Goal: Task Accomplishment & Management: Use online tool/utility

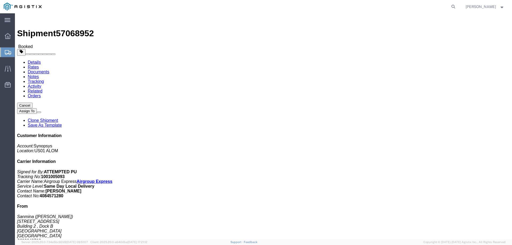
click at [0, 0] on span "Create from Template" at bounding box center [0, 0] width 0 height 0
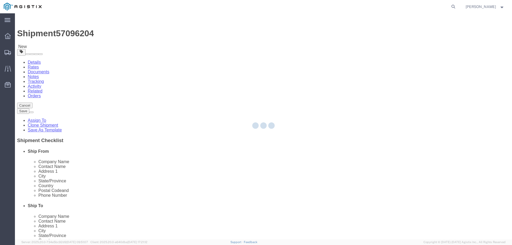
select select
select select "65511"
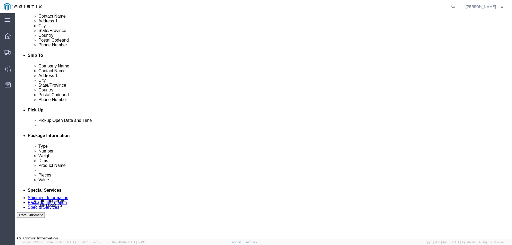
scroll to position [160, 0]
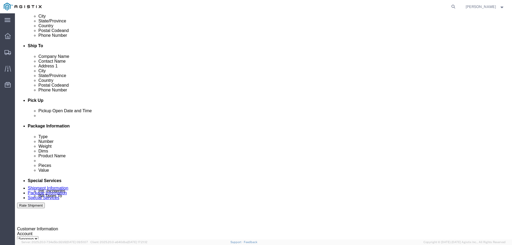
click div
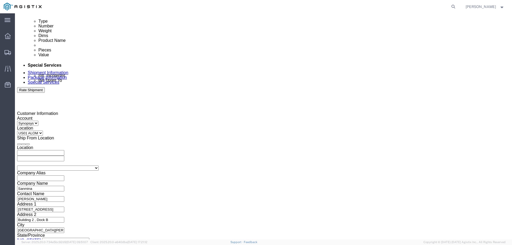
type input "3:01 PM"
click button "Apply"
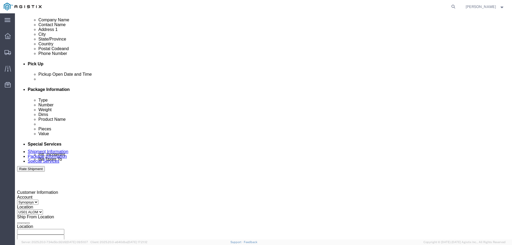
scroll to position [195, 0]
click div
type input "4:00 PM"
click button "Apply"
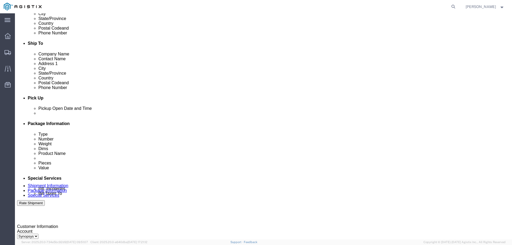
scroll to position [89, 0]
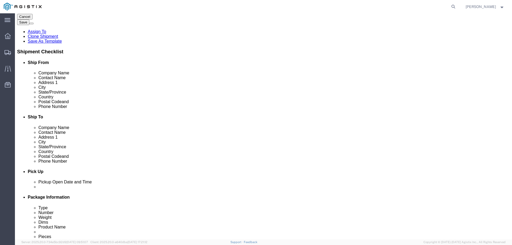
click icon
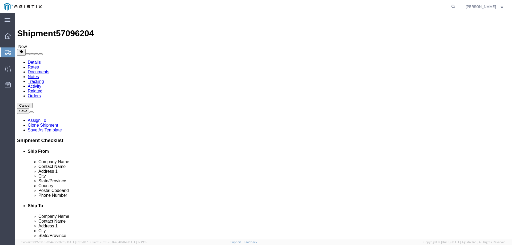
click input "3"
type input "4"
click div "Save in commodity library Clone this content Delete this content Boa Module 6F …"
click dd "3.00 USD"
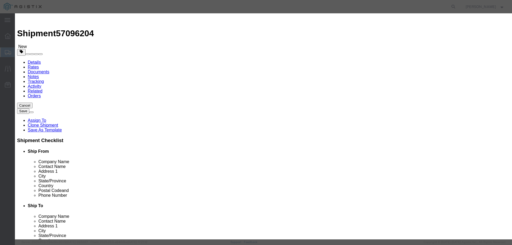
click input "3.00"
type input "3"
type input "4"
click input "S/N: C081548, C081550, C081551"
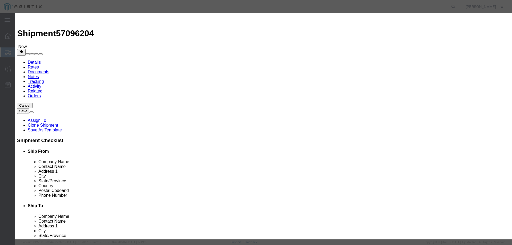
click input "S/N: C081548, C081550, C081551"
drag, startPoint x: 379, startPoint y: 75, endPoint x: 286, endPoint y: 74, distance: 92.5
click div "Serial S/N: C081556, C081554, C081558, C081555"
type input "S/N: C081556, C081554, C081558, C081555"
click button "Save & Close"
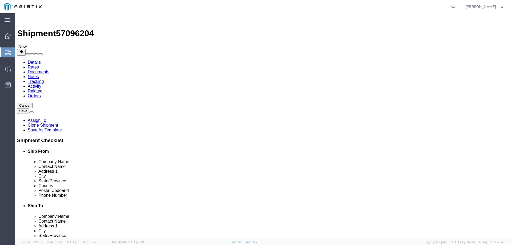
click link "Special Services"
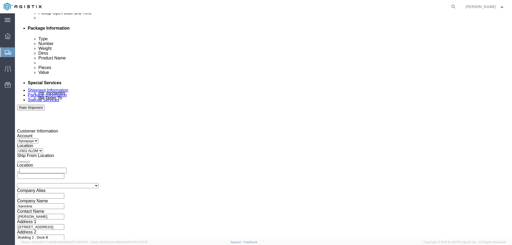
scroll to position [267, 0]
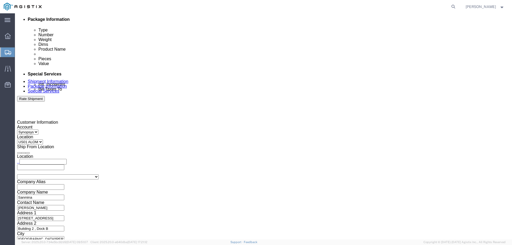
drag, startPoint x: 324, startPoint y: 131, endPoint x: 259, endPoint y: 130, distance: 64.8
click div "S/N: C081548, C081550, C081551"
paste textarea "S/N: C081556, C081554, C081558, C081555"
type textarea "S/N: C081556, C081554, C081558, C081555"
click ul "mcamacho.sjc@airgroup.com haps_intransitshipment@synopsys.com NTrivedi@alom.com…"
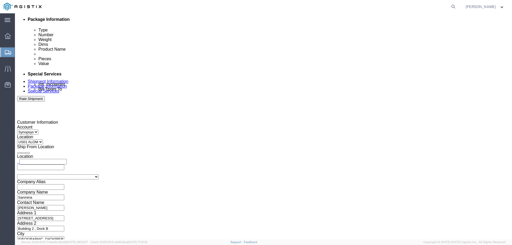
paste input "Sujitha Angamuthu <sujitha.angamuthu@sanmina.com>"
type input "Sujitha Angamuthu <sujitha.angamuthu@sanmina.com>"
click input "text"
paste input "Sujitha Angamuthu <sujitha.angamuthu@sanmina.com>"
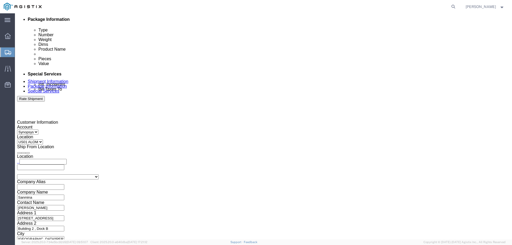
type input "sujitha.angamuthu@sanmina.com"
type input "mcamacho.sjc@airgroup.com,haps_intransitshipment@synopsys.com,NTrivedi@alom.com…"
click div "To mcamacho.sjc@airgroup.com haps_intransitshipment@synopsys.com NTrivedi@alom.…"
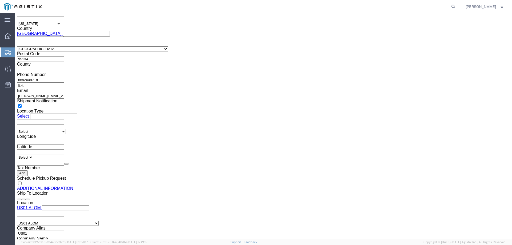
scroll to position [537, 0]
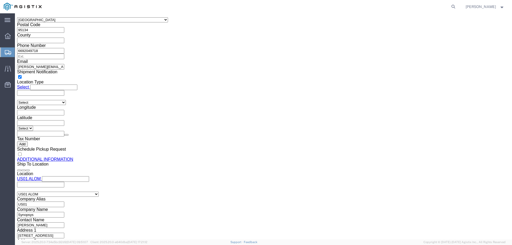
click button "Rate Shipment"
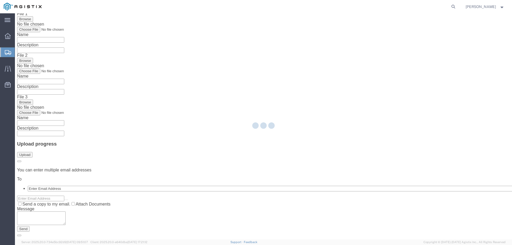
scroll to position [0, 0]
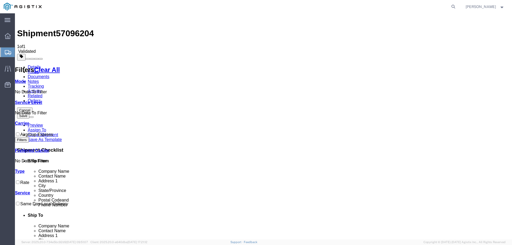
checkbox input "true"
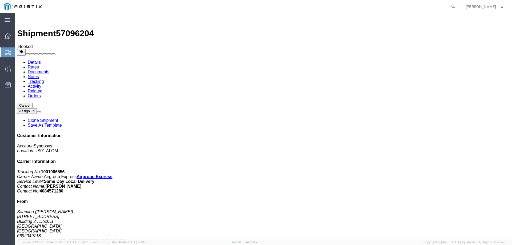
click link "Documents"
